Goal: Navigation & Orientation: Find specific page/section

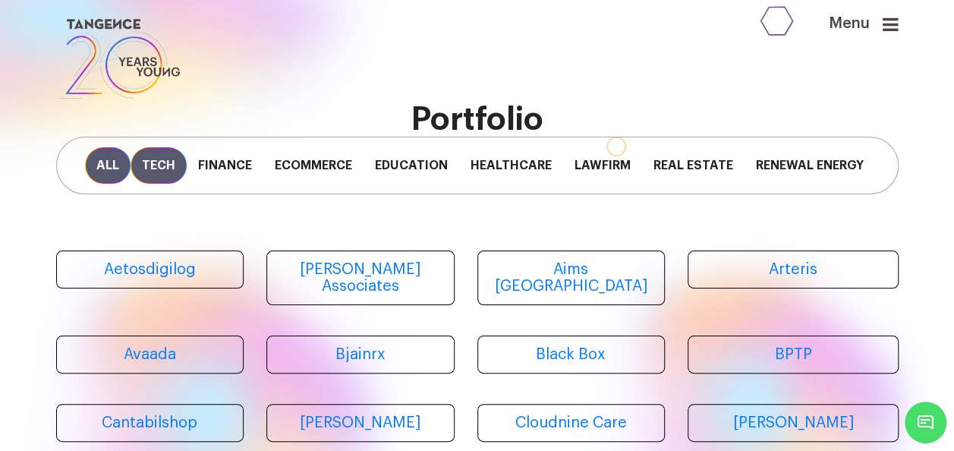
click at [131, 168] on span "Tech" at bounding box center [159, 165] width 56 height 36
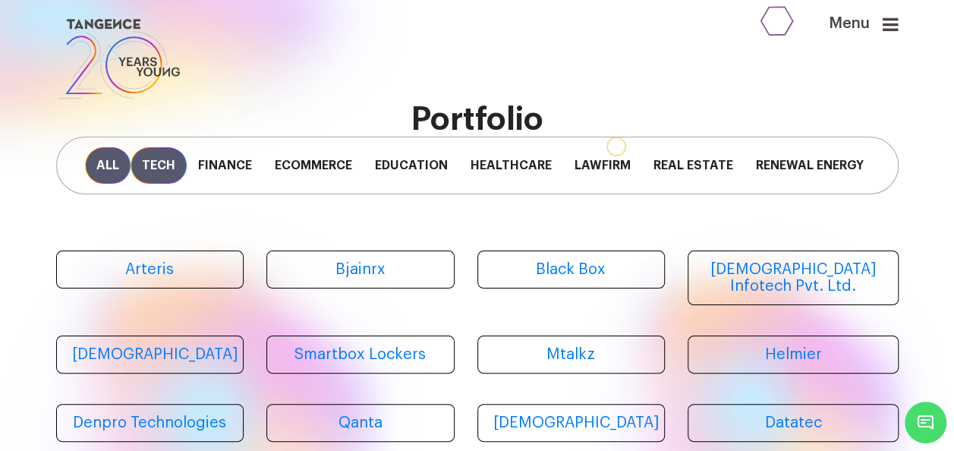
click at [111, 175] on span "All" at bounding box center [108, 165] width 46 height 36
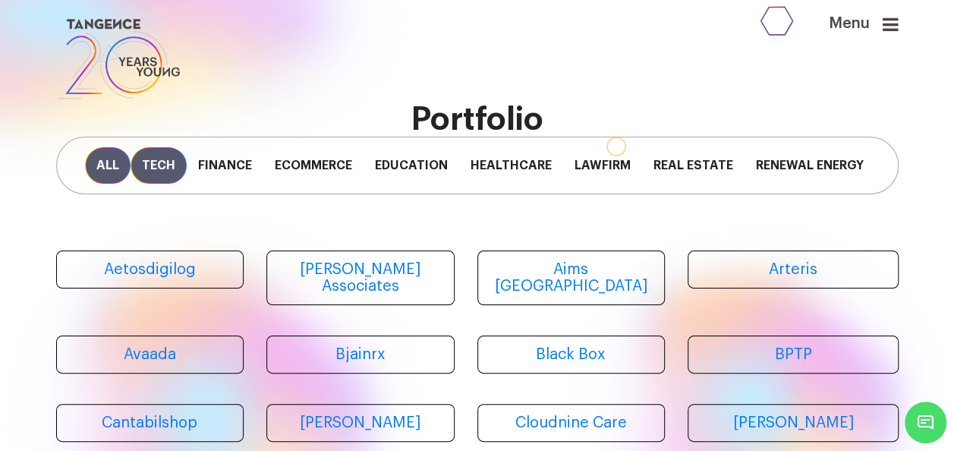
click at [140, 173] on span "Tech" at bounding box center [159, 165] width 56 height 36
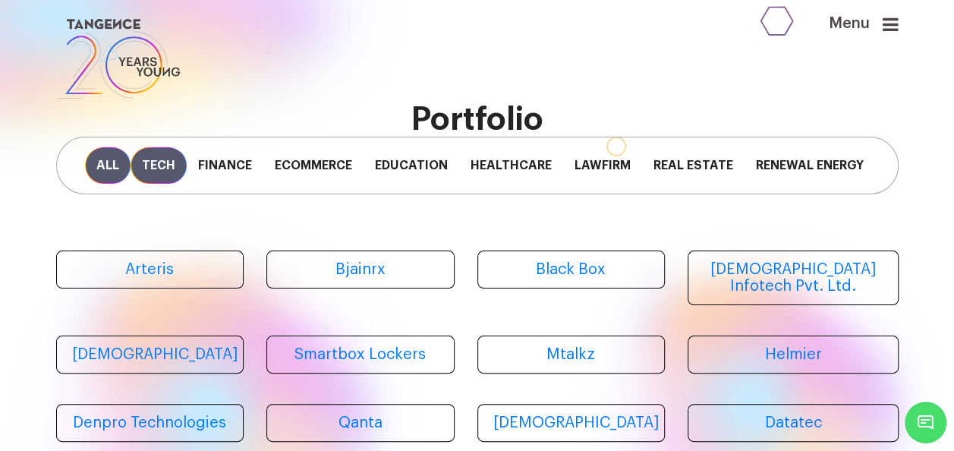
click at [111, 175] on span "All" at bounding box center [108, 165] width 46 height 36
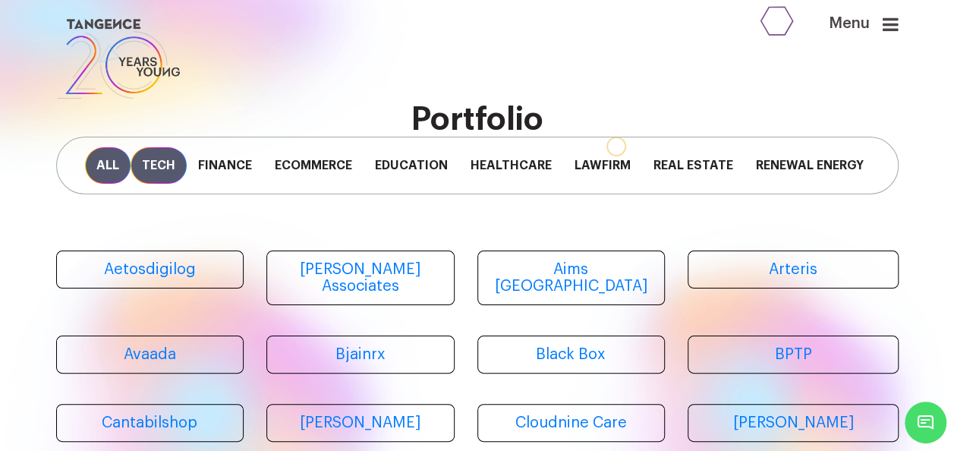
click at [145, 170] on span "Tech" at bounding box center [159, 165] width 56 height 36
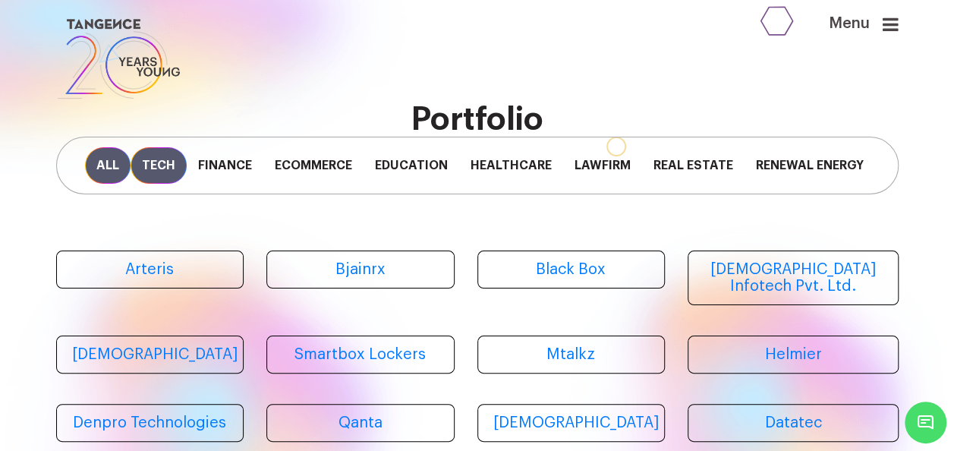
click at [102, 183] on span "All" at bounding box center [108, 165] width 46 height 36
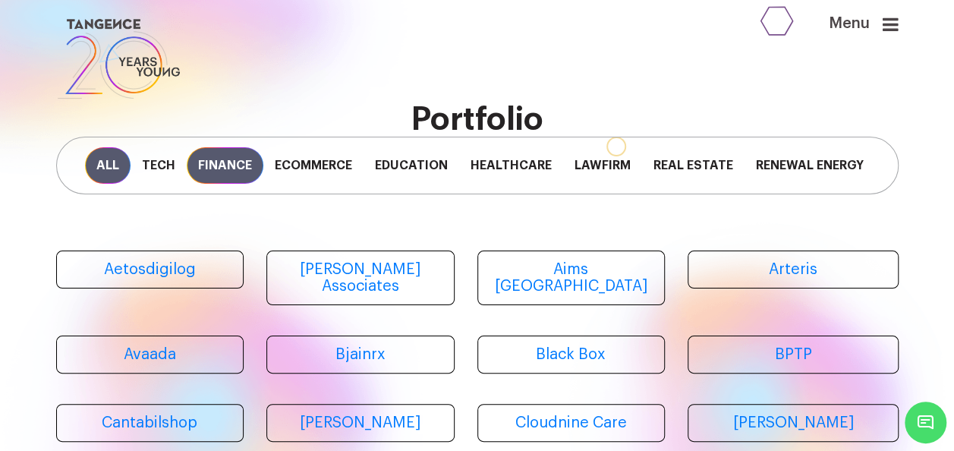
click at [219, 182] on span "Finance" at bounding box center [225, 165] width 77 height 36
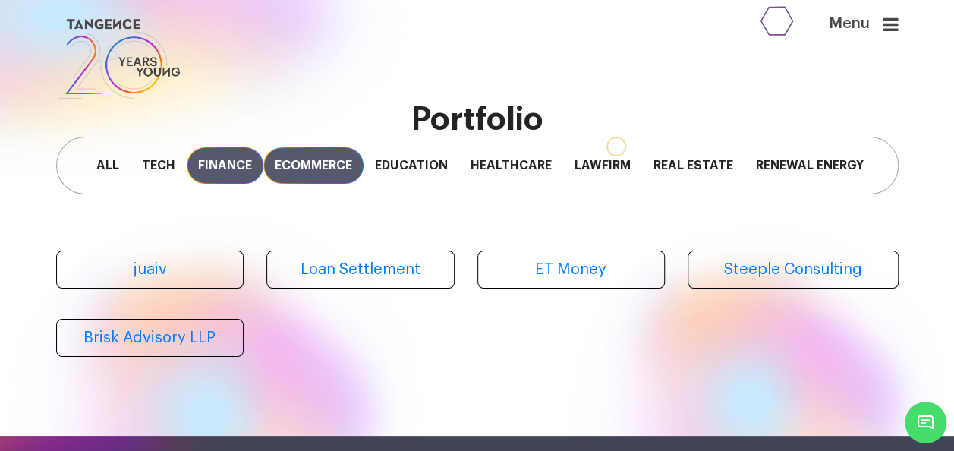
click at [320, 181] on span "Ecommerce" at bounding box center [313, 165] width 100 height 36
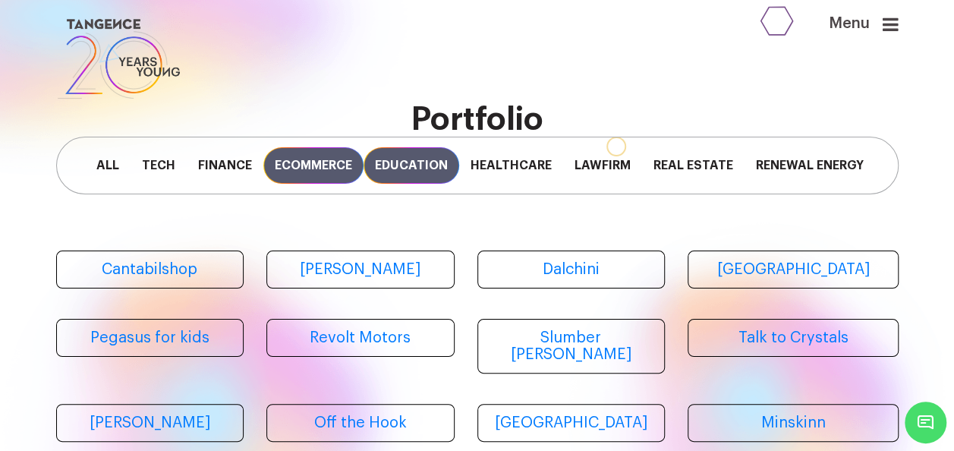
click at [404, 173] on span "Education" at bounding box center [411, 165] width 96 height 36
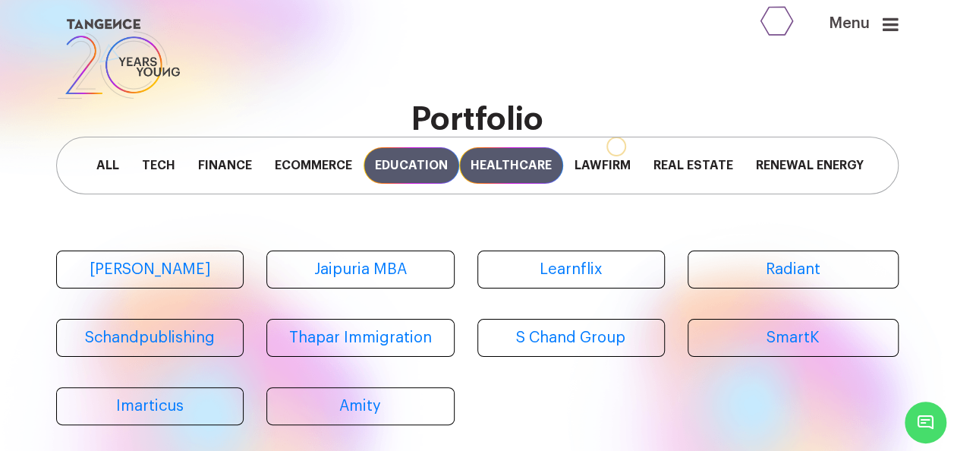
click at [489, 164] on span "Healthcare" at bounding box center [511, 165] width 104 height 36
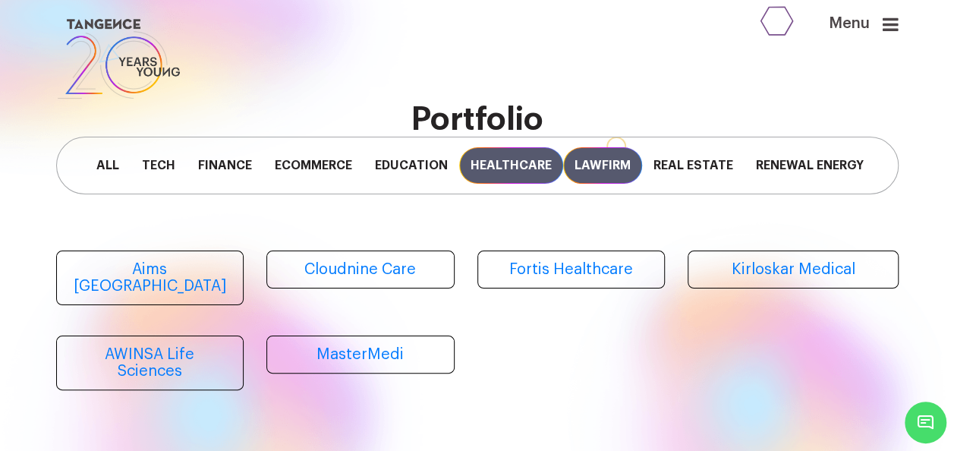
click at [593, 167] on span "Lawfirm" at bounding box center [602, 165] width 79 height 36
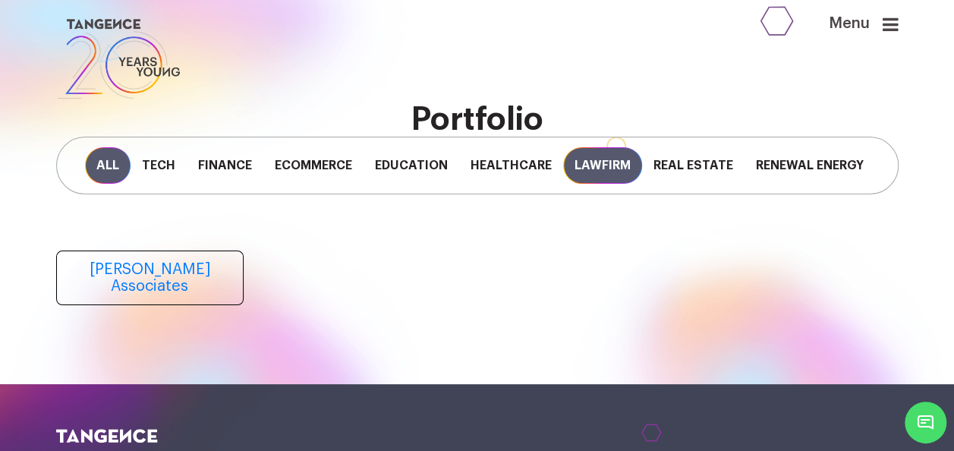
click at [88, 162] on span "All" at bounding box center [108, 165] width 46 height 36
